Goal: Information Seeking & Learning: Understand process/instructions

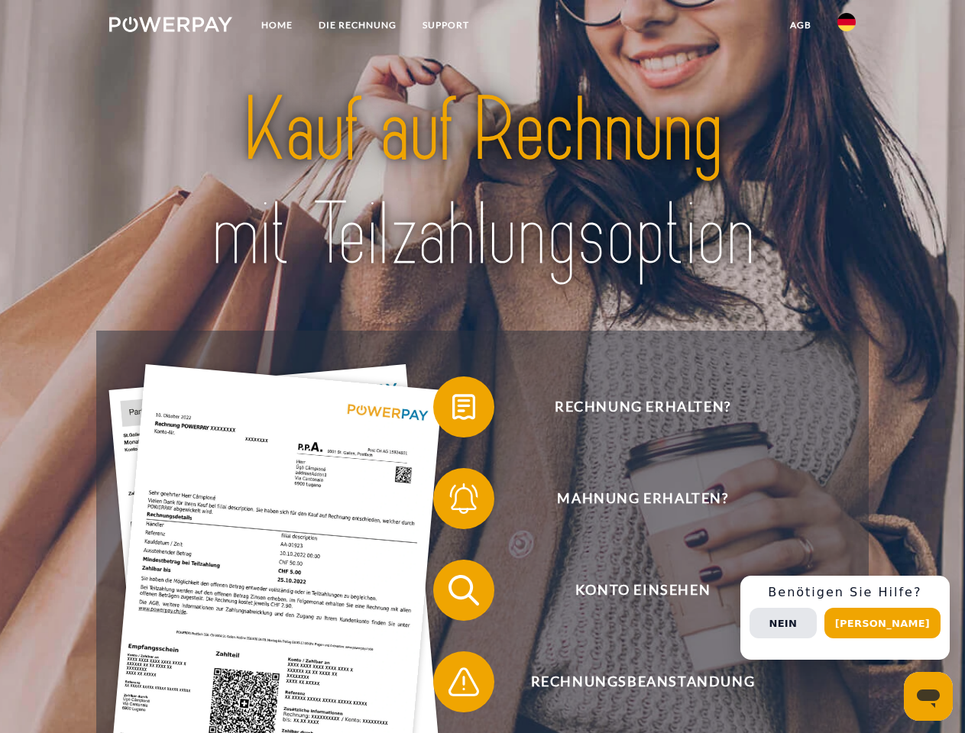
click at [170, 27] on img at bounding box center [170, 24] width 123 height 15
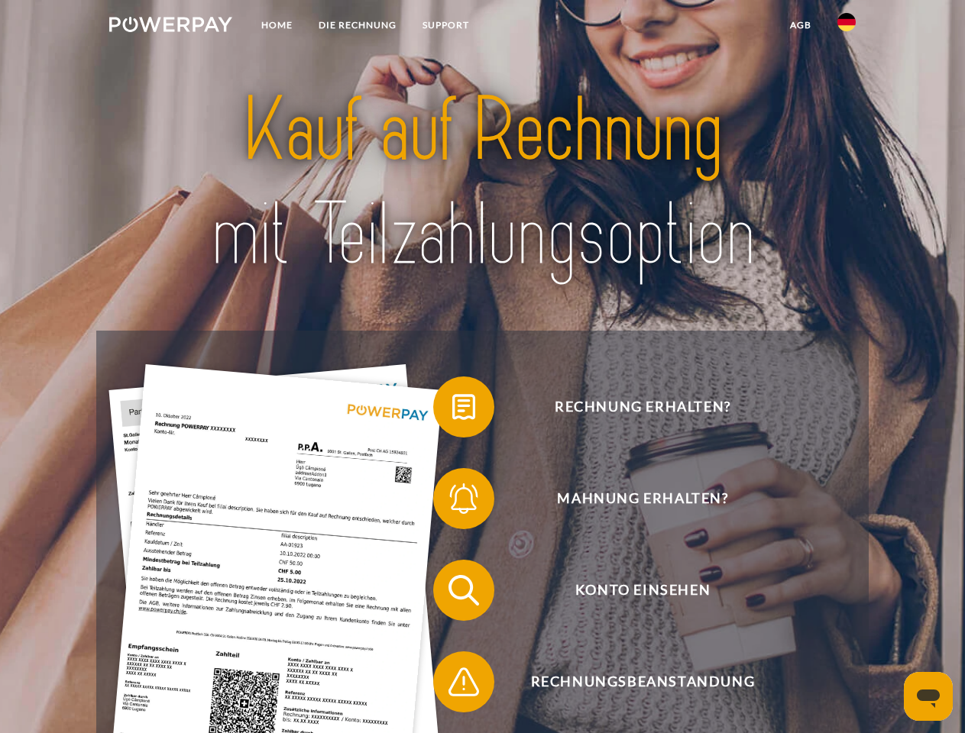
click at [846, 27] on img at bounding box center [846, 22] width 18 height 18
click at [800, 25] on link "agb" at bounding box center [800, 24] width 47 height 27
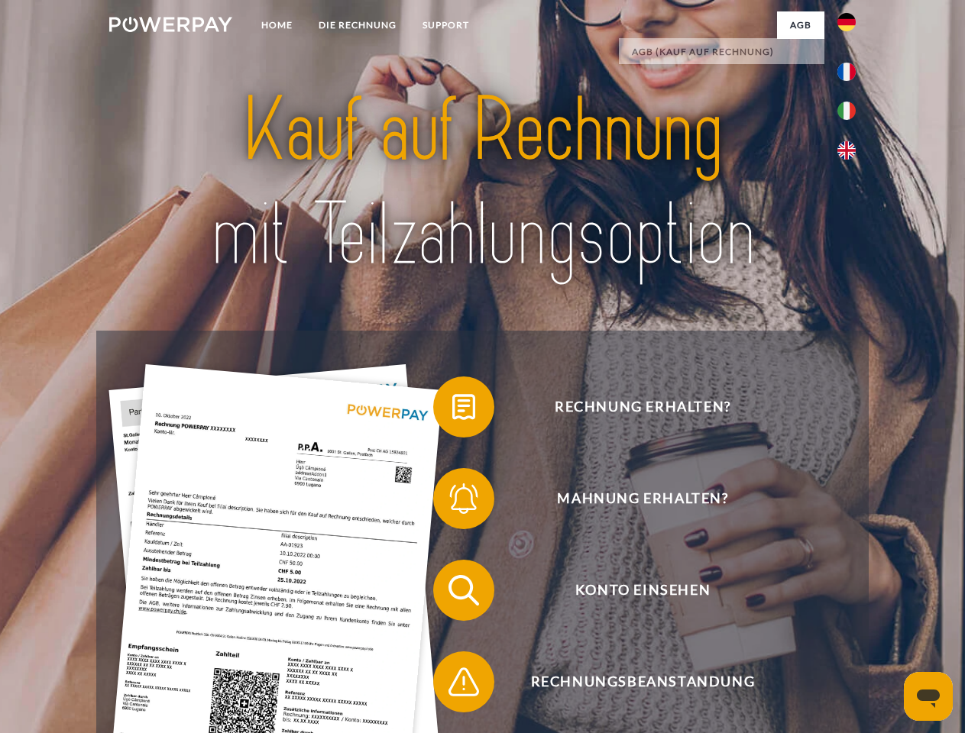
click at [452, 410] on span at bounding box center [441, 407] width 76 height 76
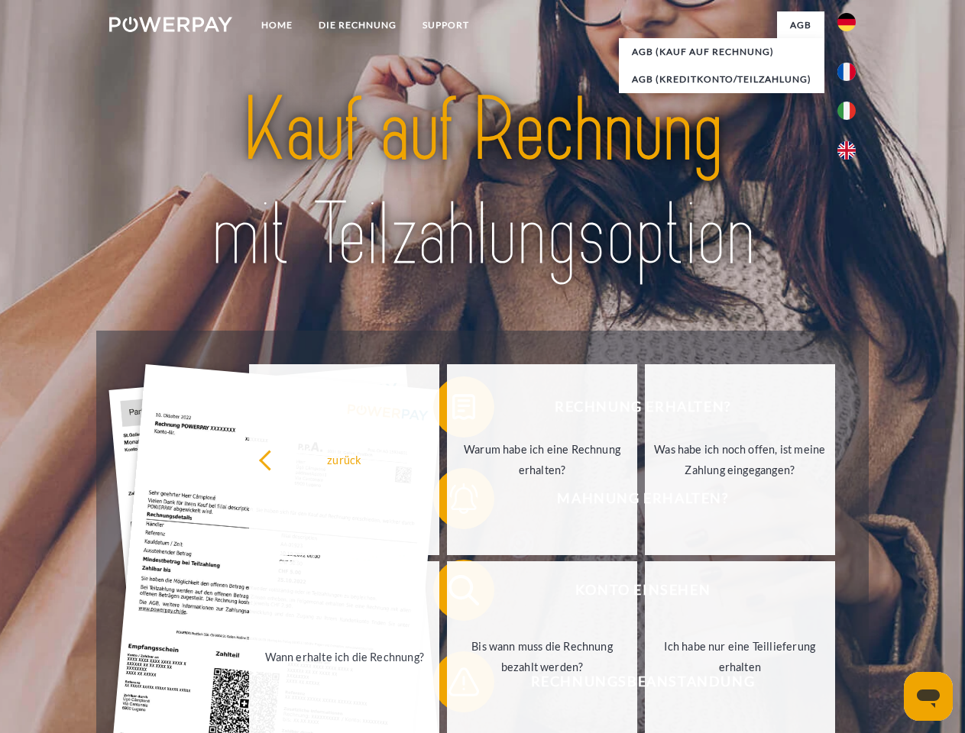
click at [452, 502] on div "Rechnung erhalten? Mahnung erhalten? Konto einsehen" at bounding box center [481, 636] width 771 height 611
click at [452, 593] on link "Bis wann muss die Rechnung bezahlt werden?" at bounding box center [542, 656] width 190 height 191
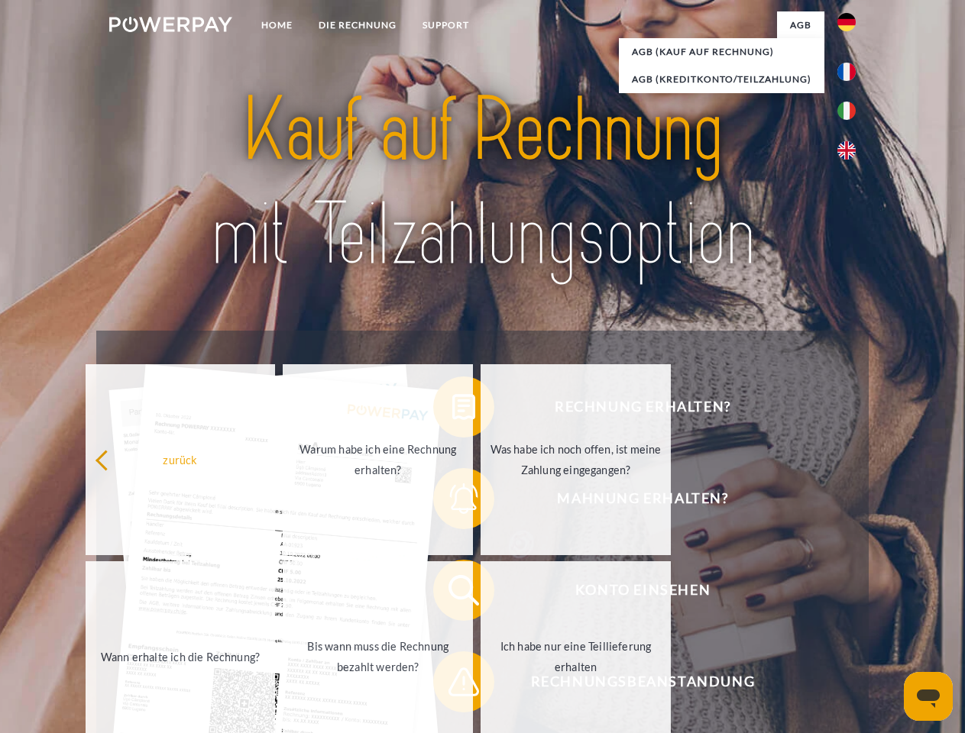
click at [452, 685] on span at bounding box center [441, 682] width 76 height 76
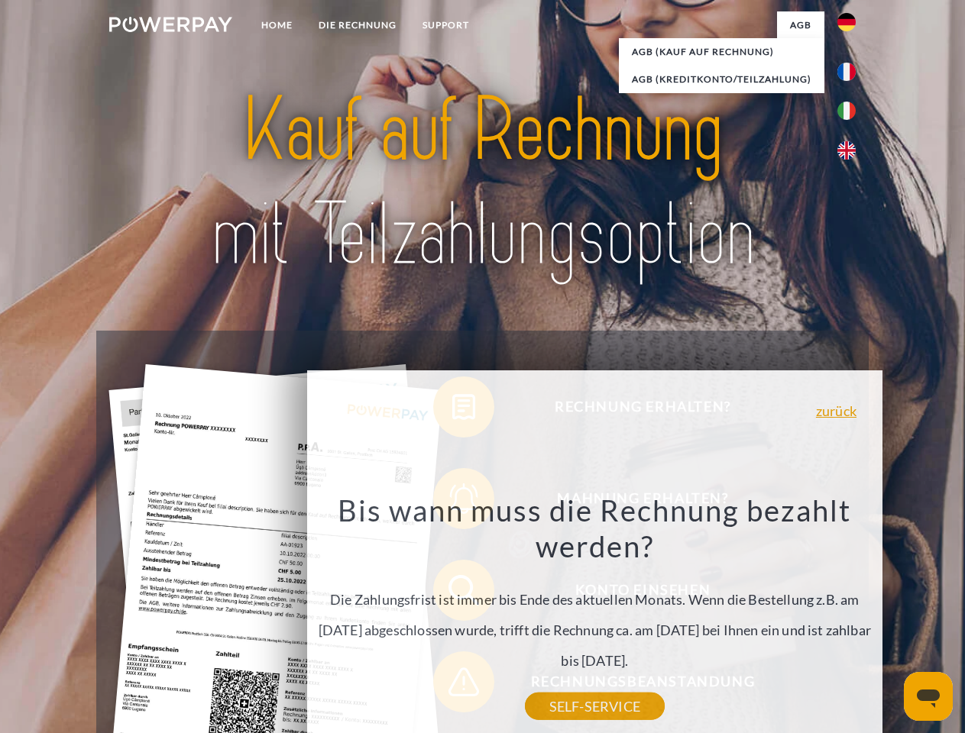
click at [850, 618] on div "Rechnung erhalten? Mahnung erhalten? Konto einsehen" at bounding box center [481, 636] width 771 height 611
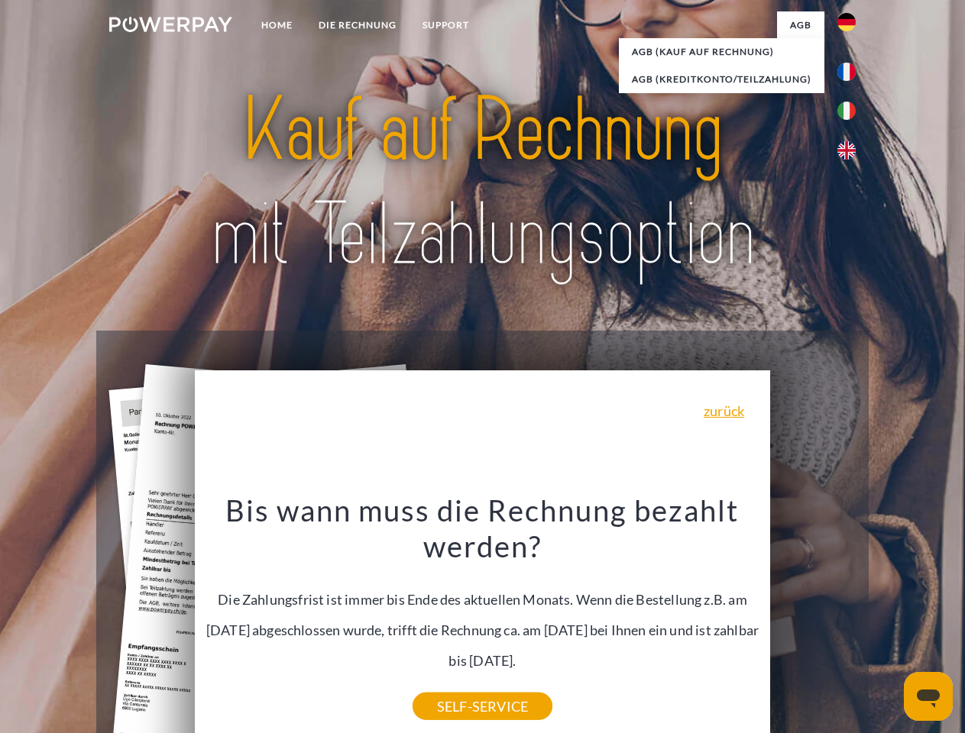
click at [813, 621] on span "Konto einsehen" at bounding box center [642, 590] width 374 height 61
click at [888, 623] on header "Home DIE RECHNUNG SUPPORT" at bounding box center [482, 527] width 965 height 1055
